Goal: Task Accomplishment & Management: Manage account settings

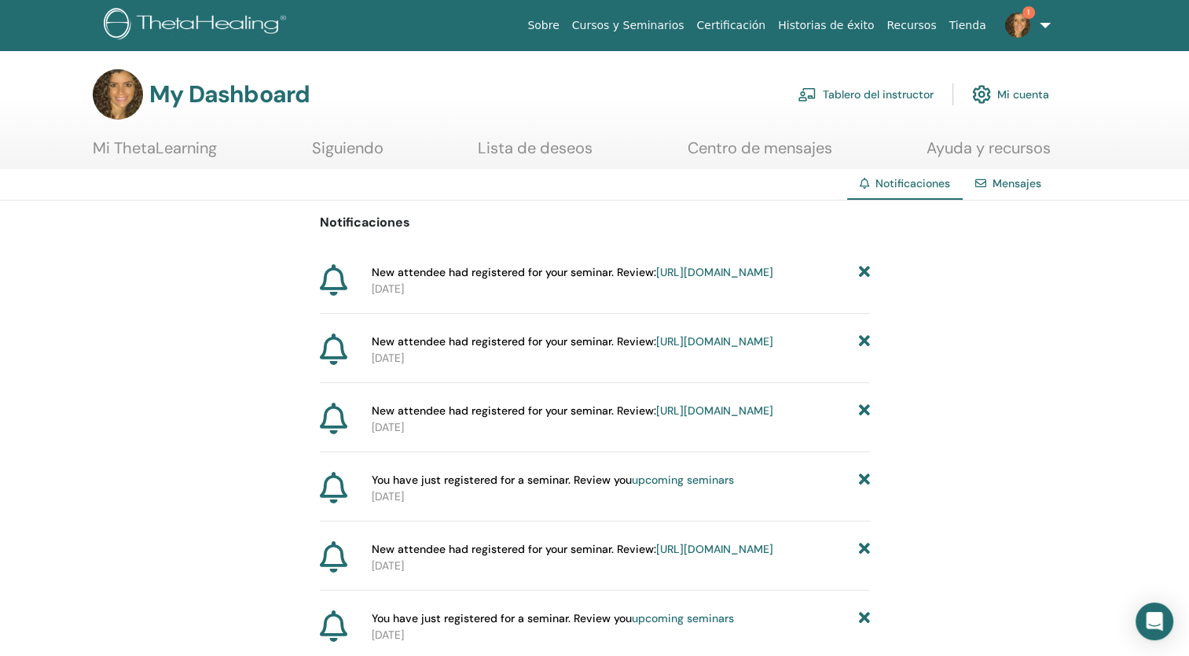
click at [851, 97] on link "Tablero del instructor" at bounding box center [866, 94] width 136 height 35
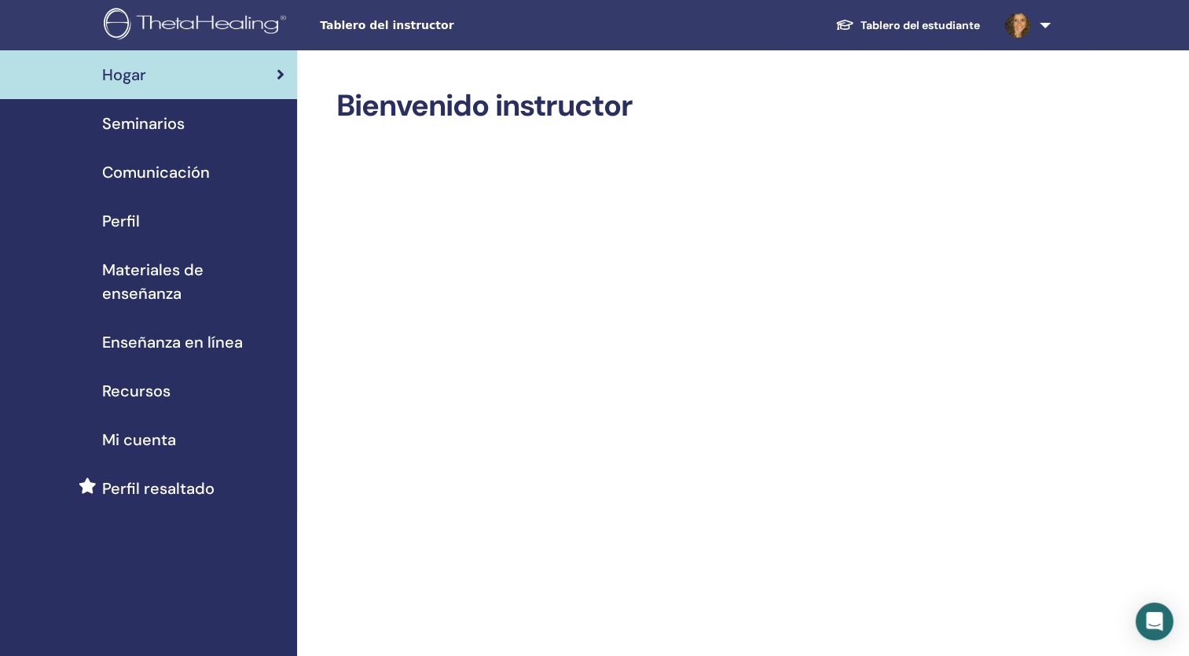
click at [136, 133] on span "Seminarios" at bounding box center [143, 124] width 83 height 24
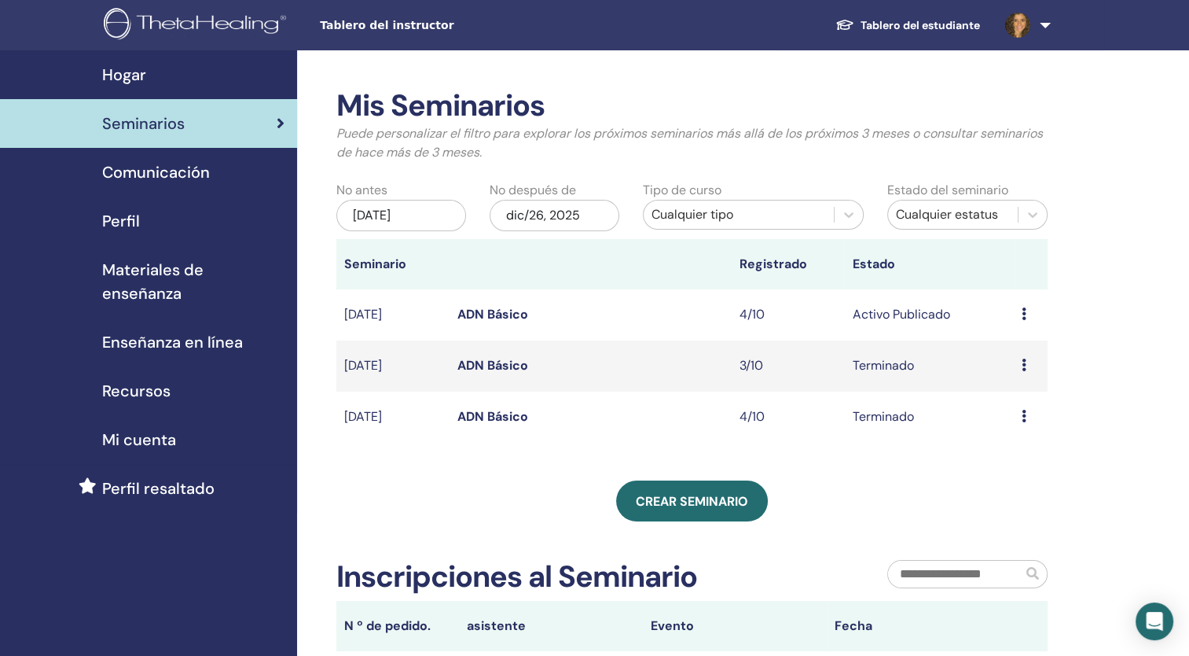
click at [480, 312] on link "ADN Básico" at bounding box center [492, 314] width 71 height 17
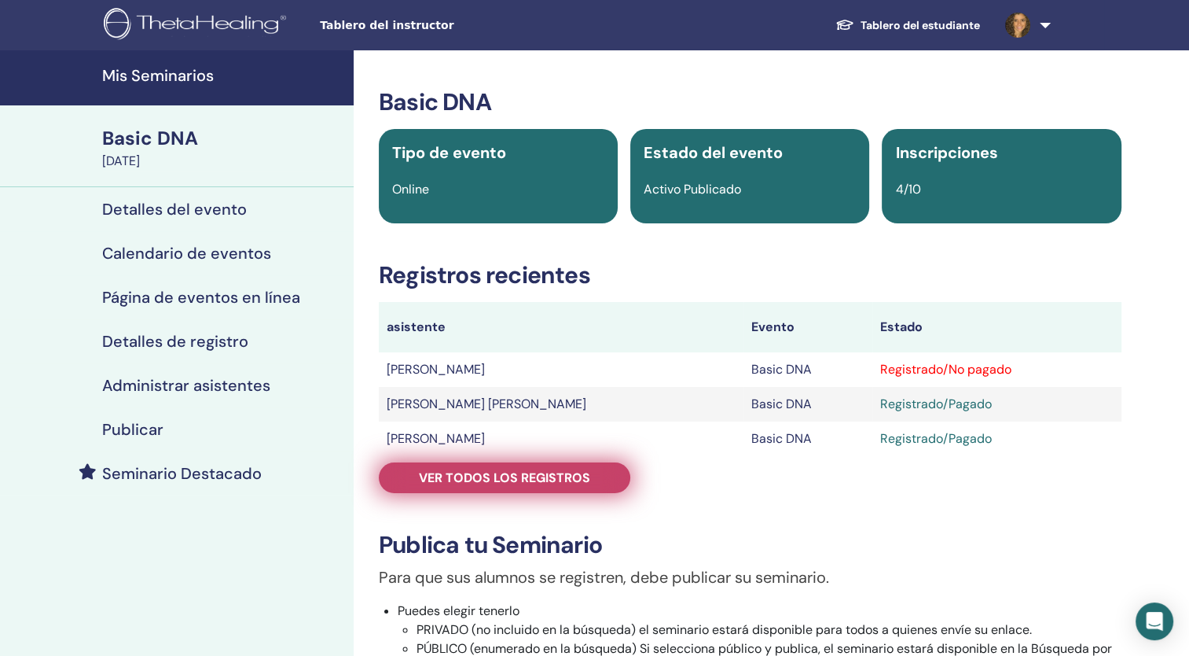
click at [494, 476] on span "Ver todos los registros" at bounding box center [504, 477] width 171 height 17
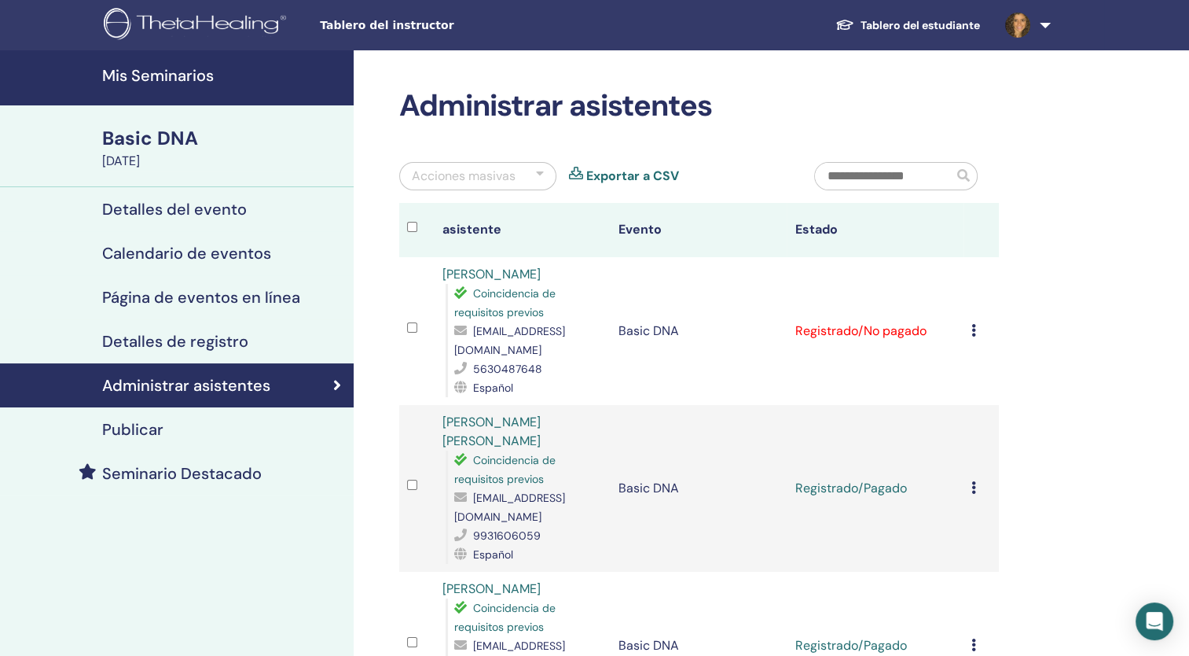
click at [973, 331] on icon at bounding box center [974, 330] width 5 height 13
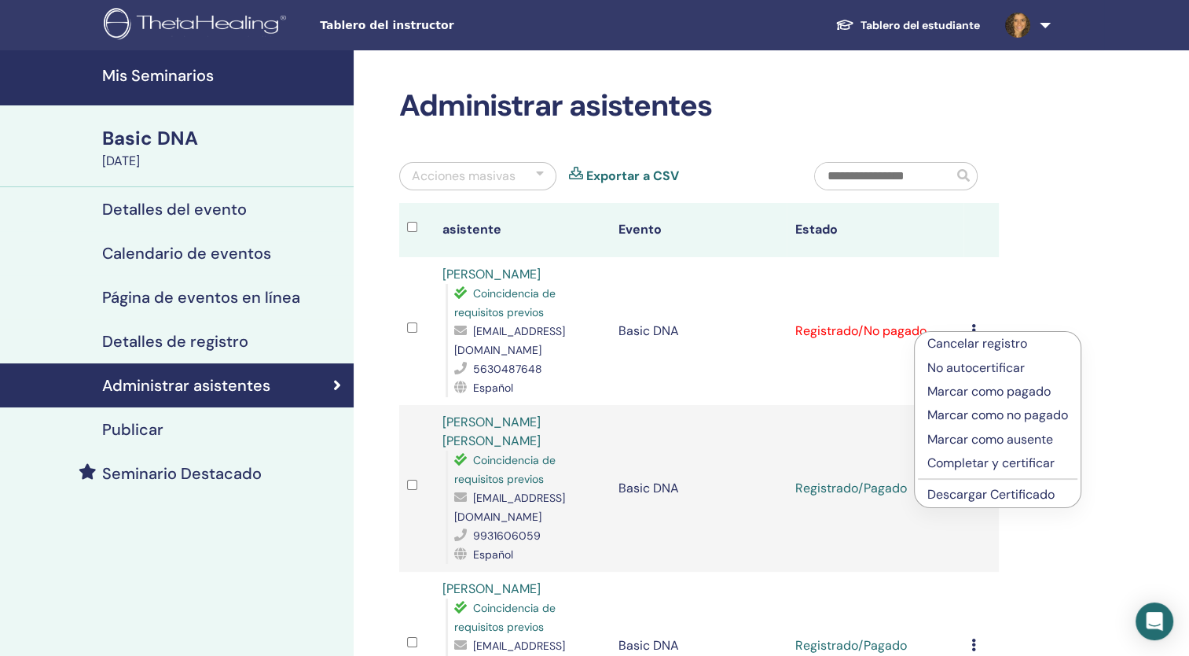
click at [981, 390] on p "Marcar como pagado" at bounding box center [998, 391] width 141 height 19
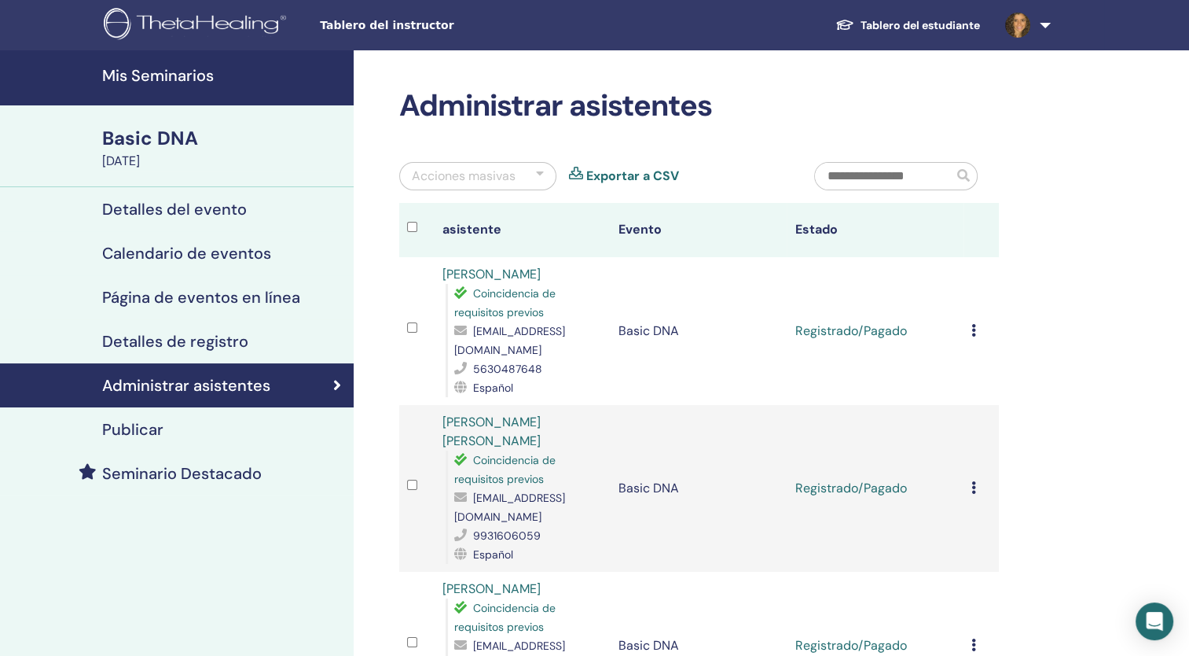
click at [145, 73] on h4 "Mis Seminarios" at bounding box center [223, 75] width 242 height 19
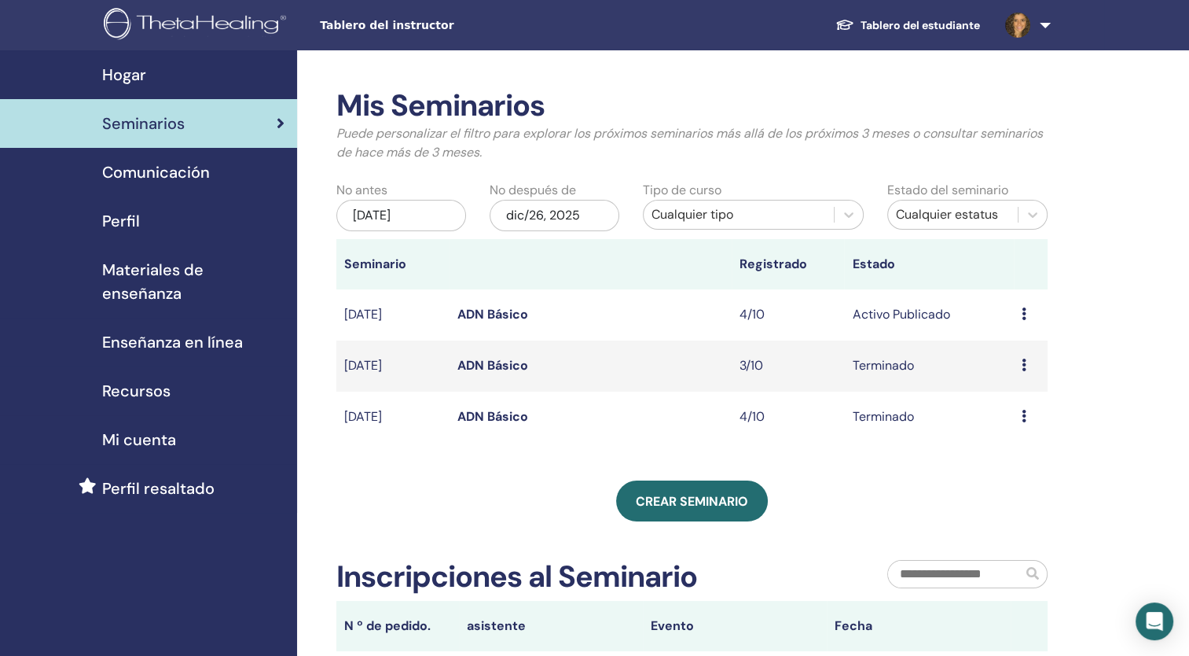
click at [114, 219] on span "Perfil" at bounding box center [121, 221] width 38 height 24
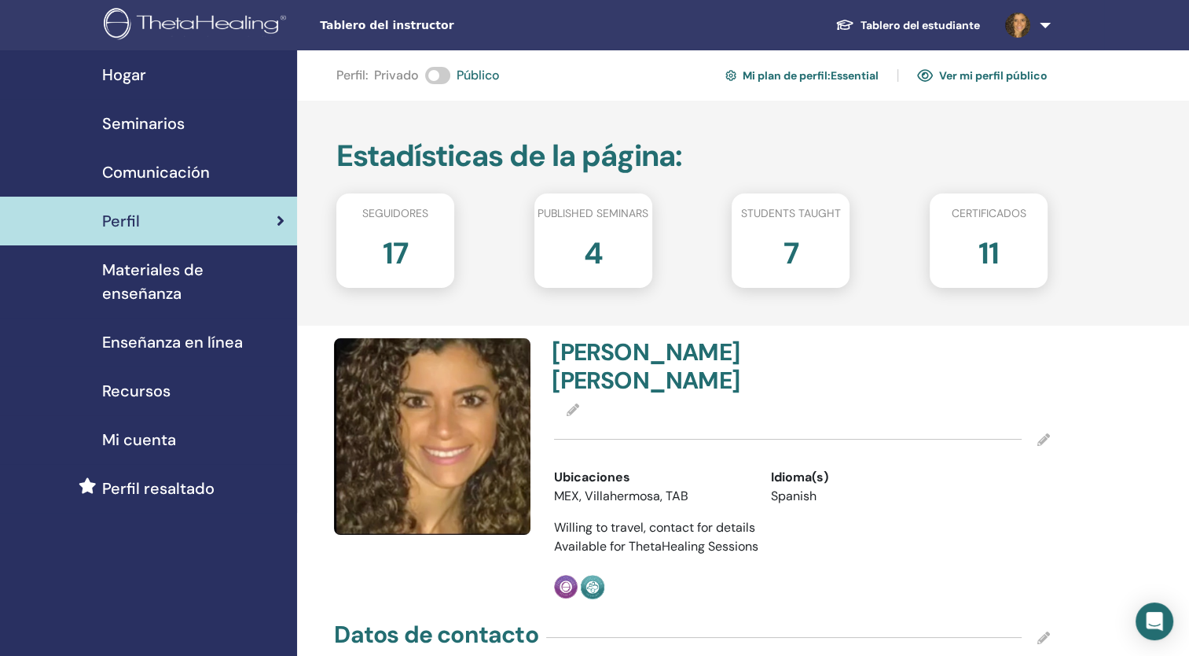
click at [964, 77] on link "Ver mi perfil público" at bounding box center [982, 75] width 130 height 25
